Goal: Task Accomplishment & Management: Complete application form

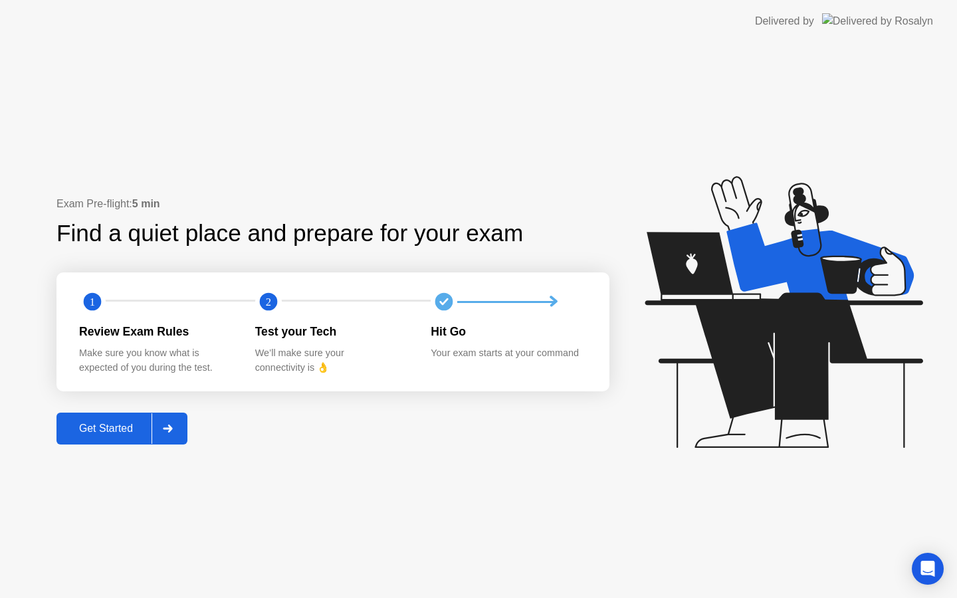
click at [166, 429] on icon at bounding box center [168, 429] width 10 height 8
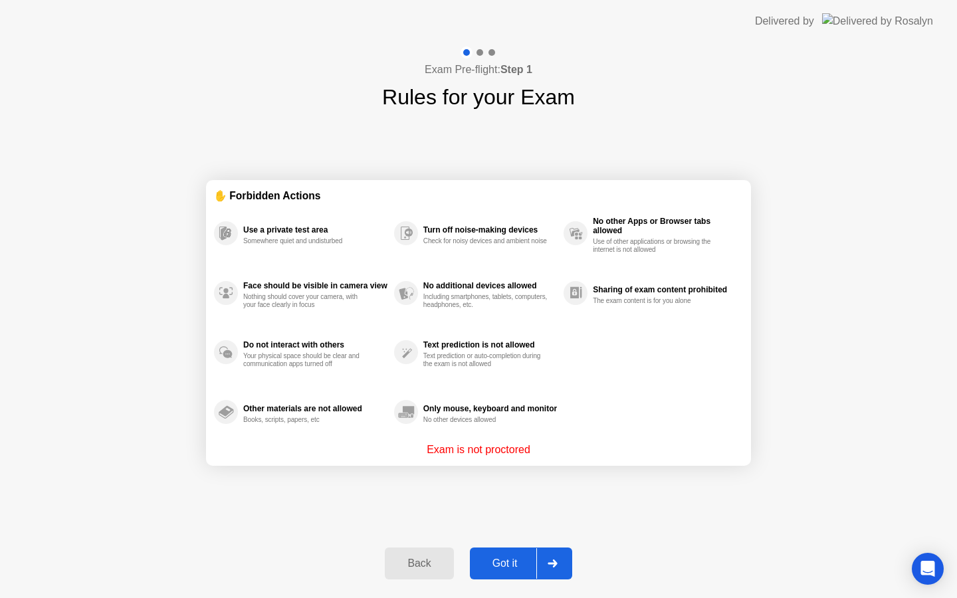
click at [515, 554] on button "Got it" at bounding box center [521, 564] width 102 height 32
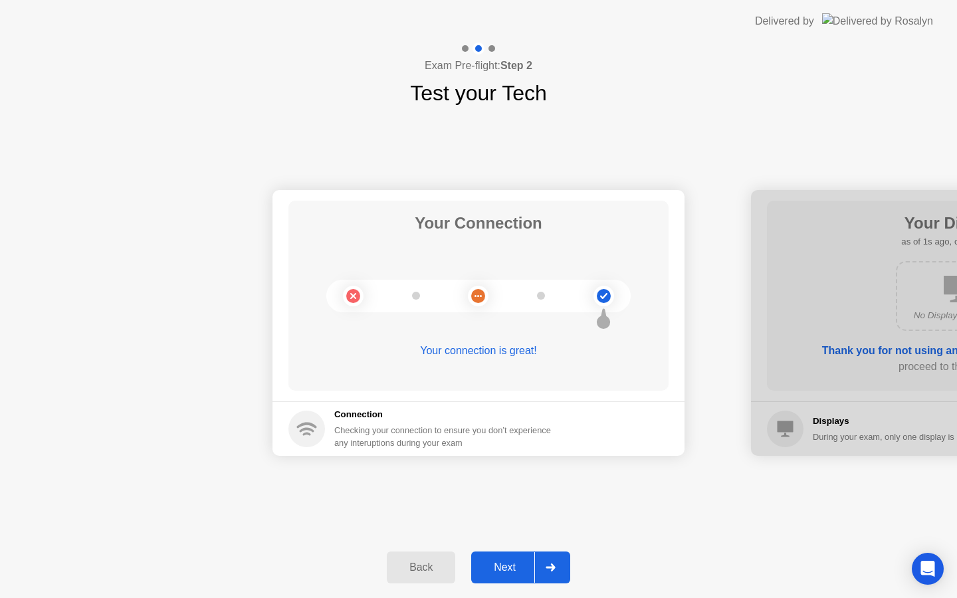
click at [517, 566] on div "Next" at bounding box center [504, 568] width 59 height 12
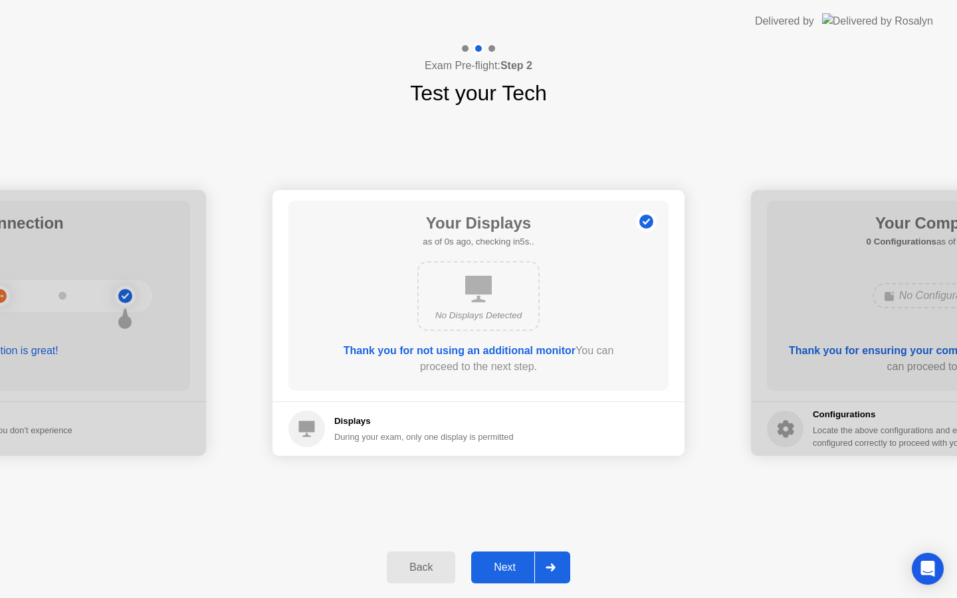
click at [517, 566] on div "Next" at bounding box center [504, 568] width 59 height 12
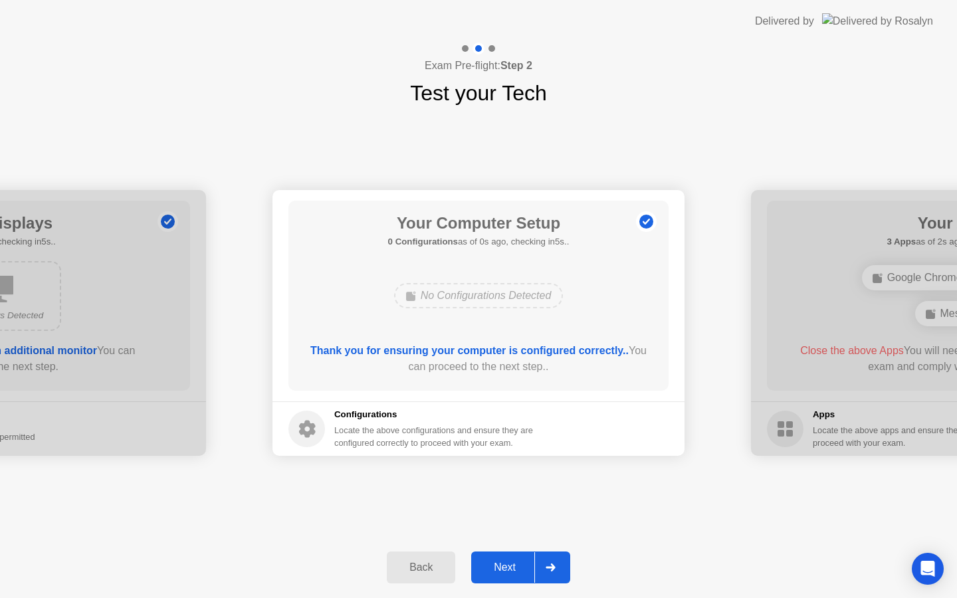
click at [517, 566] on div "Next" at bounding box center [504, 568] width 59 height 12
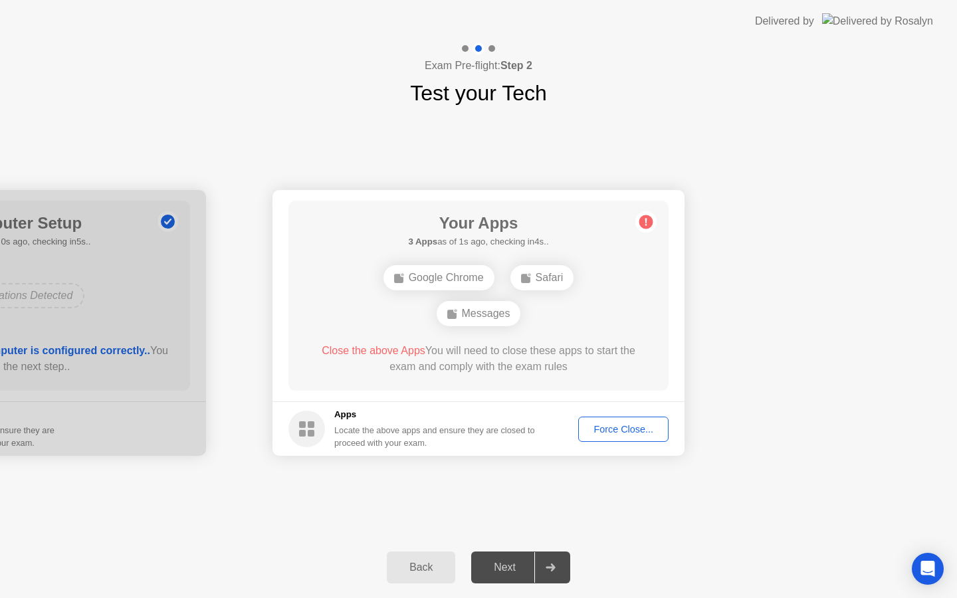
click at [621, 425] on div "Force Close..." at bounding box center [623, 429] width 81 height 11
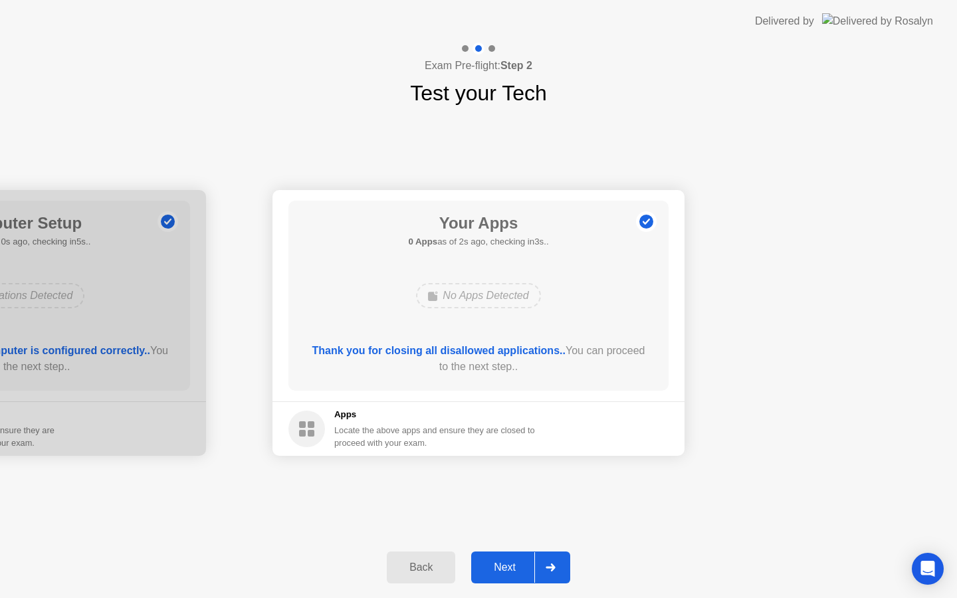
click at [505, 562] on div "Next" at bounding box center [504, 568] width 59 height 12
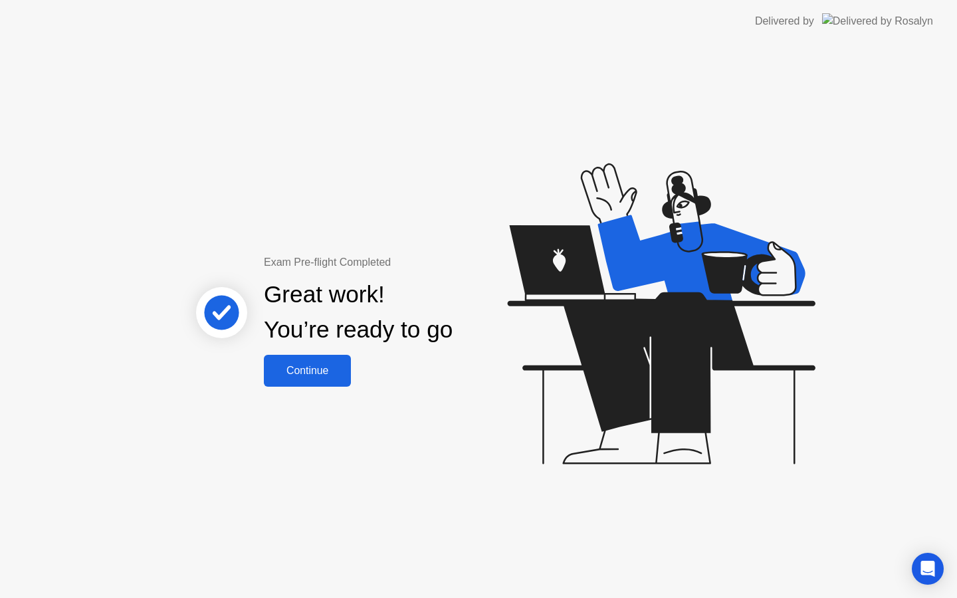
click at [321, 358] on button "Continue" at bounding box center [307, 371] width 87 height 32
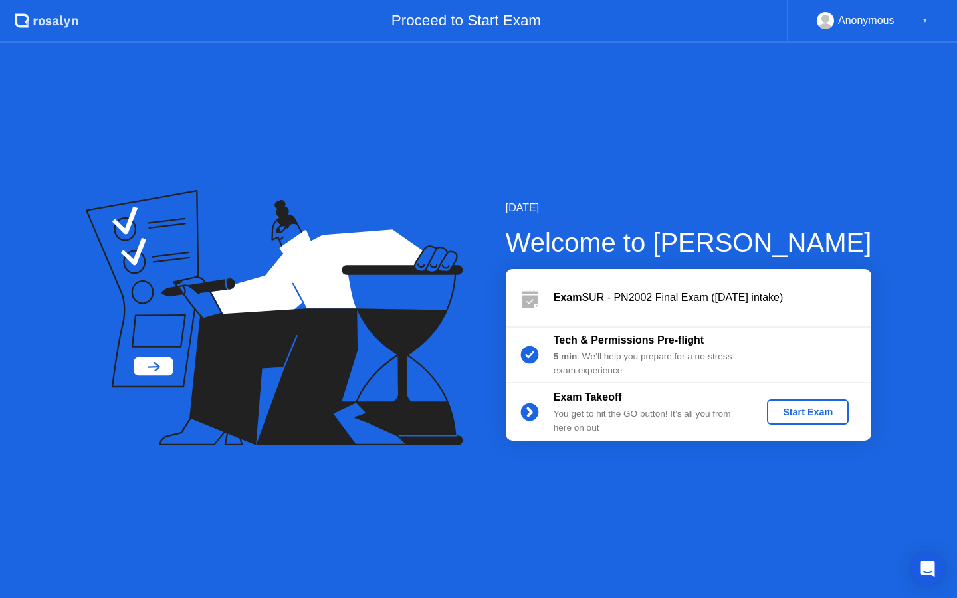
click at [816, 412] on div "Start Exam" at bounding box center [807, 412] width 71 height 11
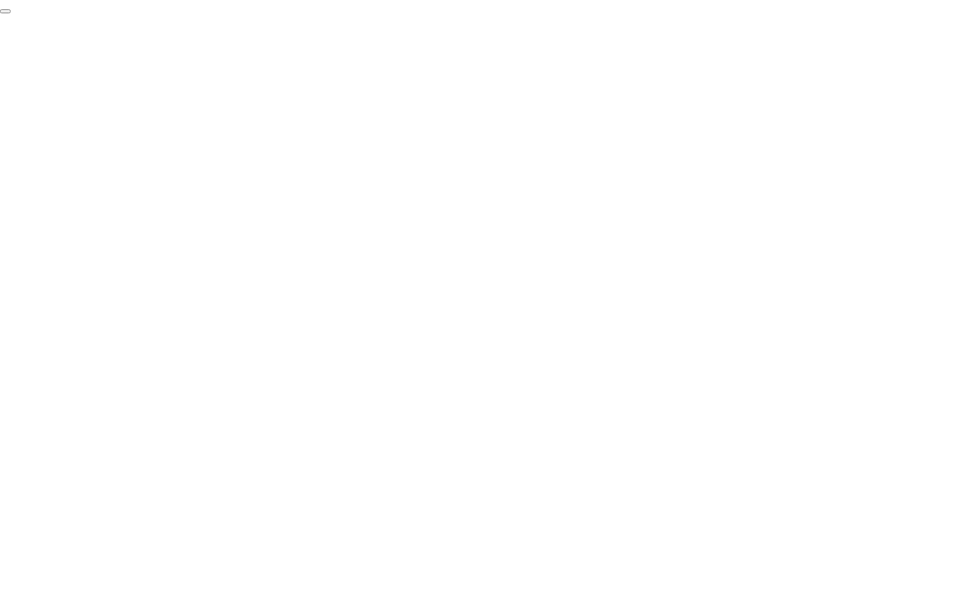
click div "End Proctoring Session"
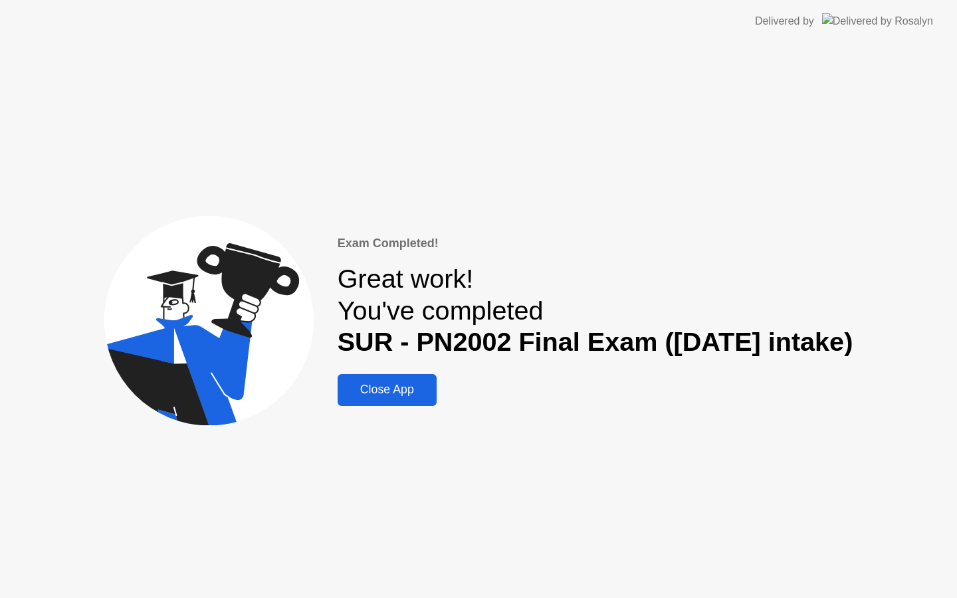
click at [369, 390] on div "Close App" at bounding box center [387, 390] width 91 height 14
